Goal: Book appointment/travel/reservation

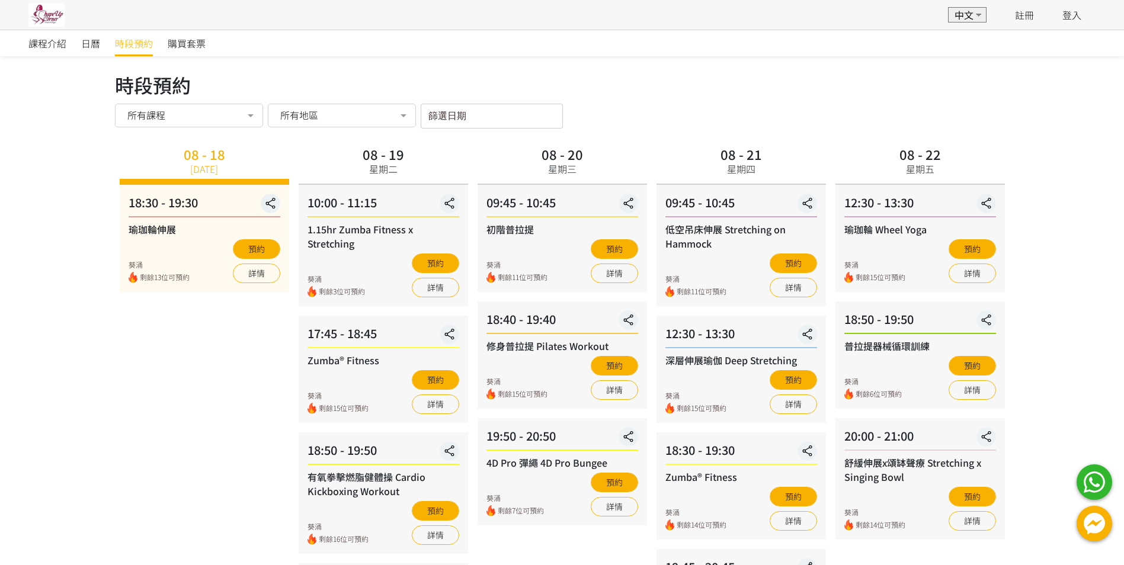
click at [122, 47] on span "時段預約" at bounding box center [134, 43] width 38 height 14
drag, startPoint x: 135, startPoint y: 49, endPoint x: 142, endPoint y: 47, distance: 6.8
click at [135, 49] on span "時段預約" at bounding box center [134, 43] width 38 height 14
